Goal: Information Seeking & Learning: Learn about a topic

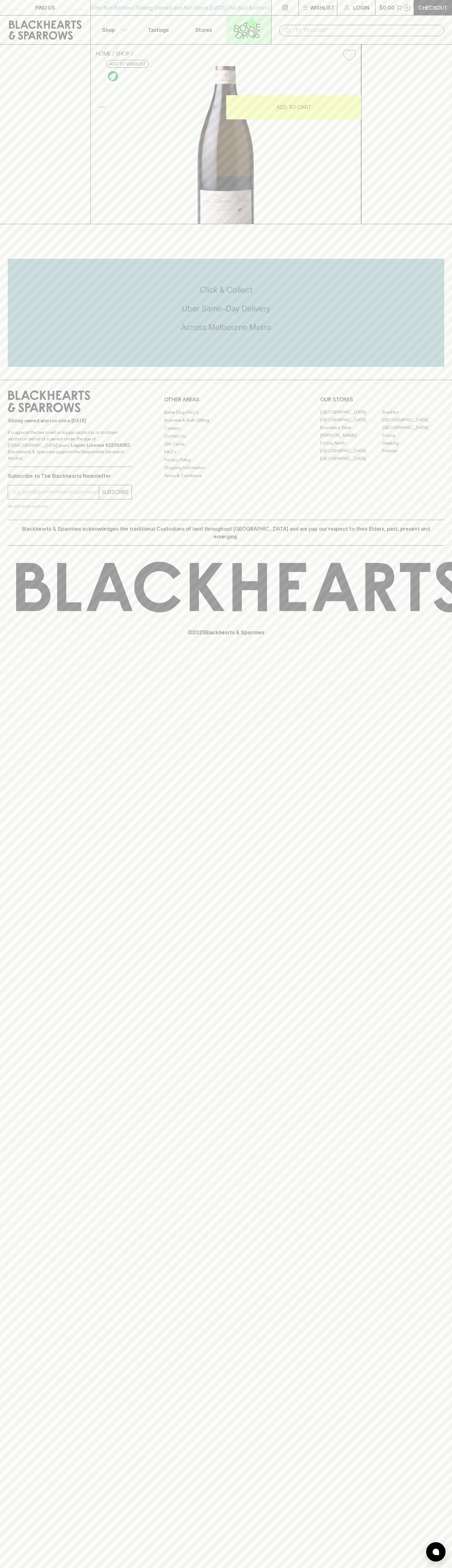
click at [242, 18] on icon at bounding box center [247, 28] width 37 height 21
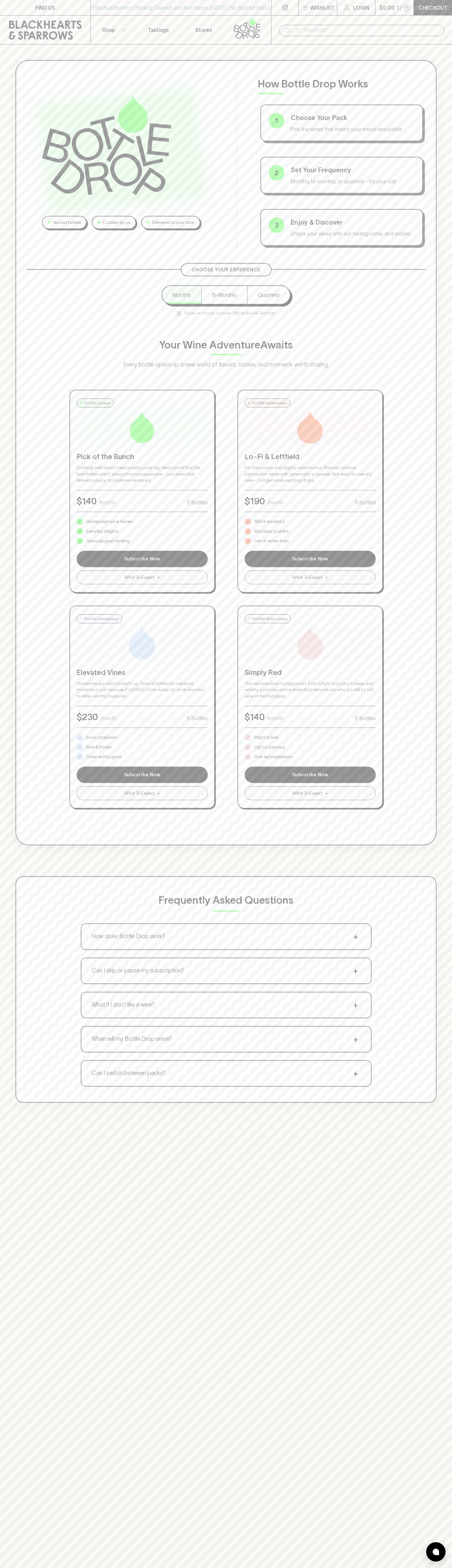
click at [171, 1567] on html "FIND US | No Bad Bottles | Sibling Owned and Run Since [DATE] | No Bad Bottles …" at bounding box center [226, 1013] width 452 height 2027
click at [11, 1072] on div "No bad bottles Curated by us Delivered to your door How Bottle Drop Works 1 Cho…" at bounding box center [226, 581] width 452 height 1074
